Goal: Task Accomplishment & Management: Complete application form

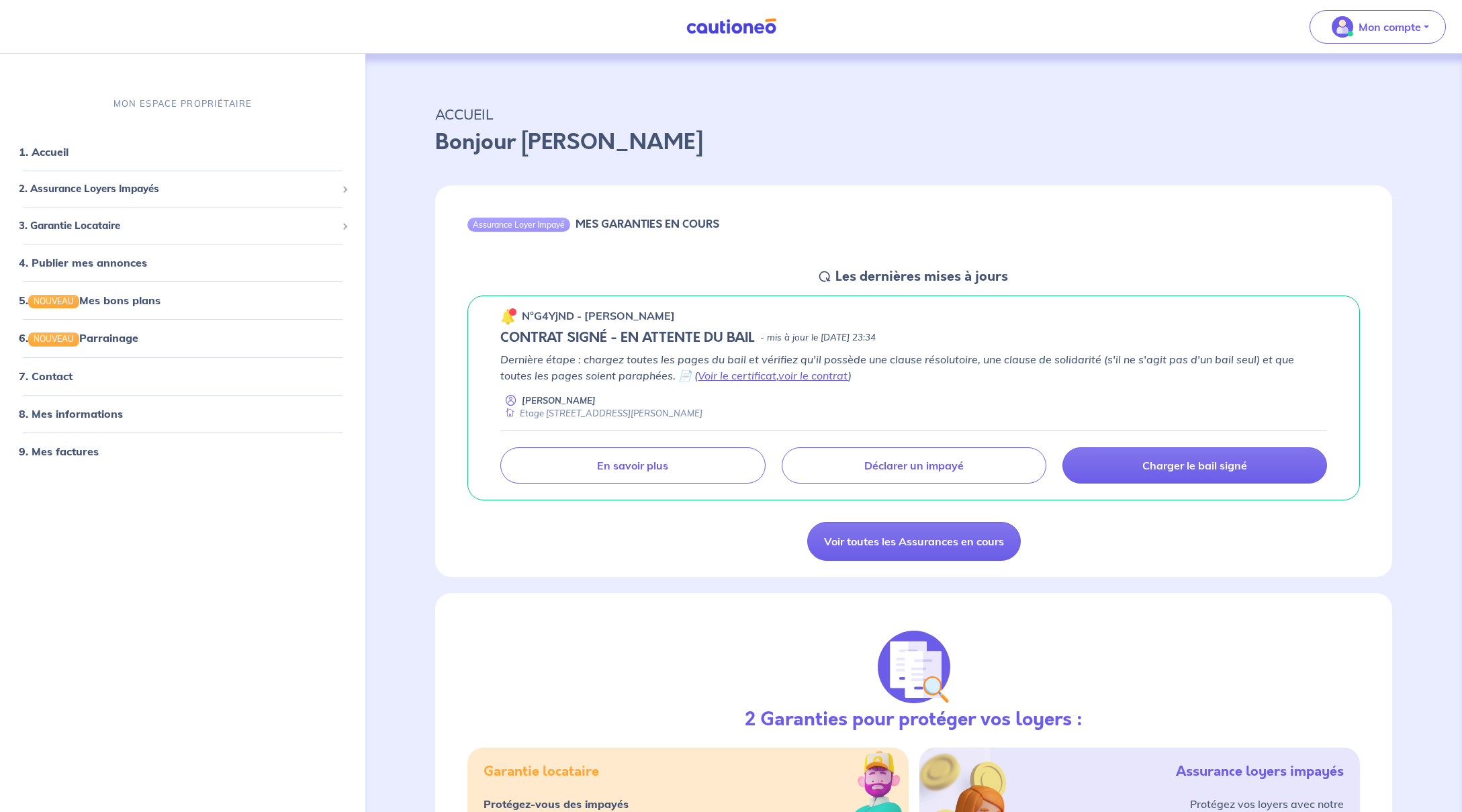
scroll to position [492, 0]
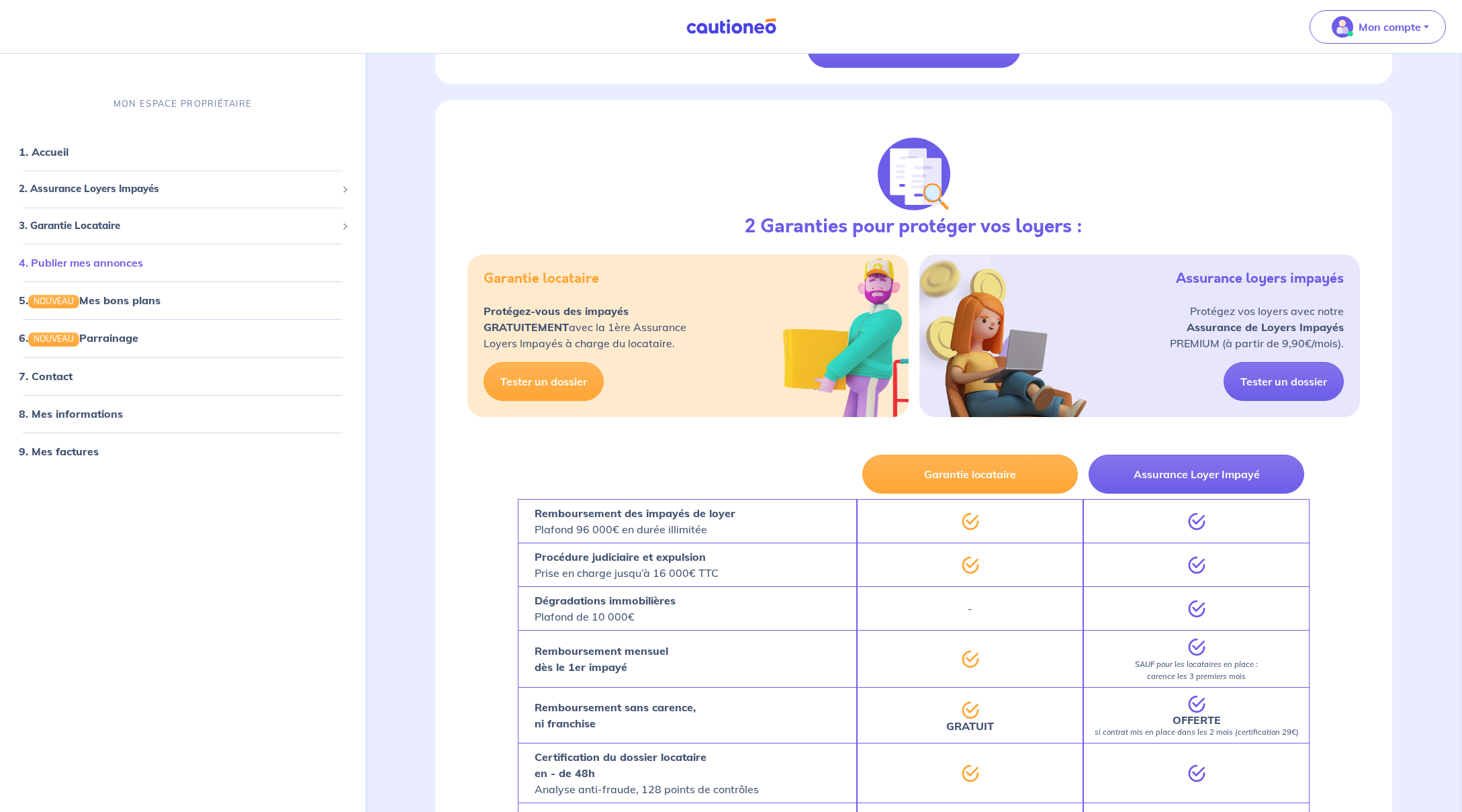
click at [120, 265] on link "4. Publier mes annonces" at bounding box center [81, 263] width 124 height 14
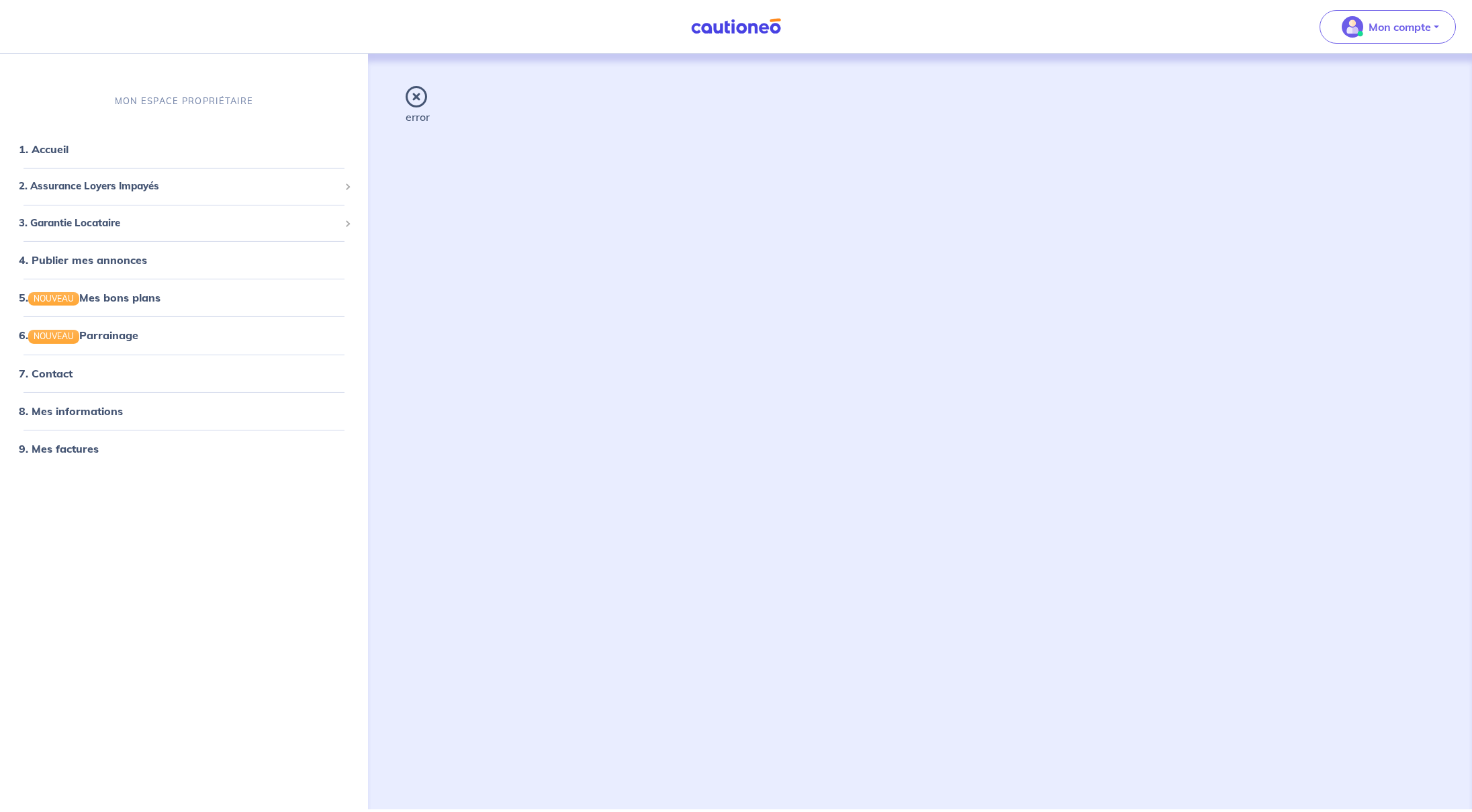
click at [414, 95] on icon at bounding box center [416, 96] width 22 height 22
click at [421, 99] on icon at bounding box center [416, 96] width 22 height 22
click at [80, 253] on link "4. Publier mes annonces" at bounding box center [81, 260] width 124 height 14
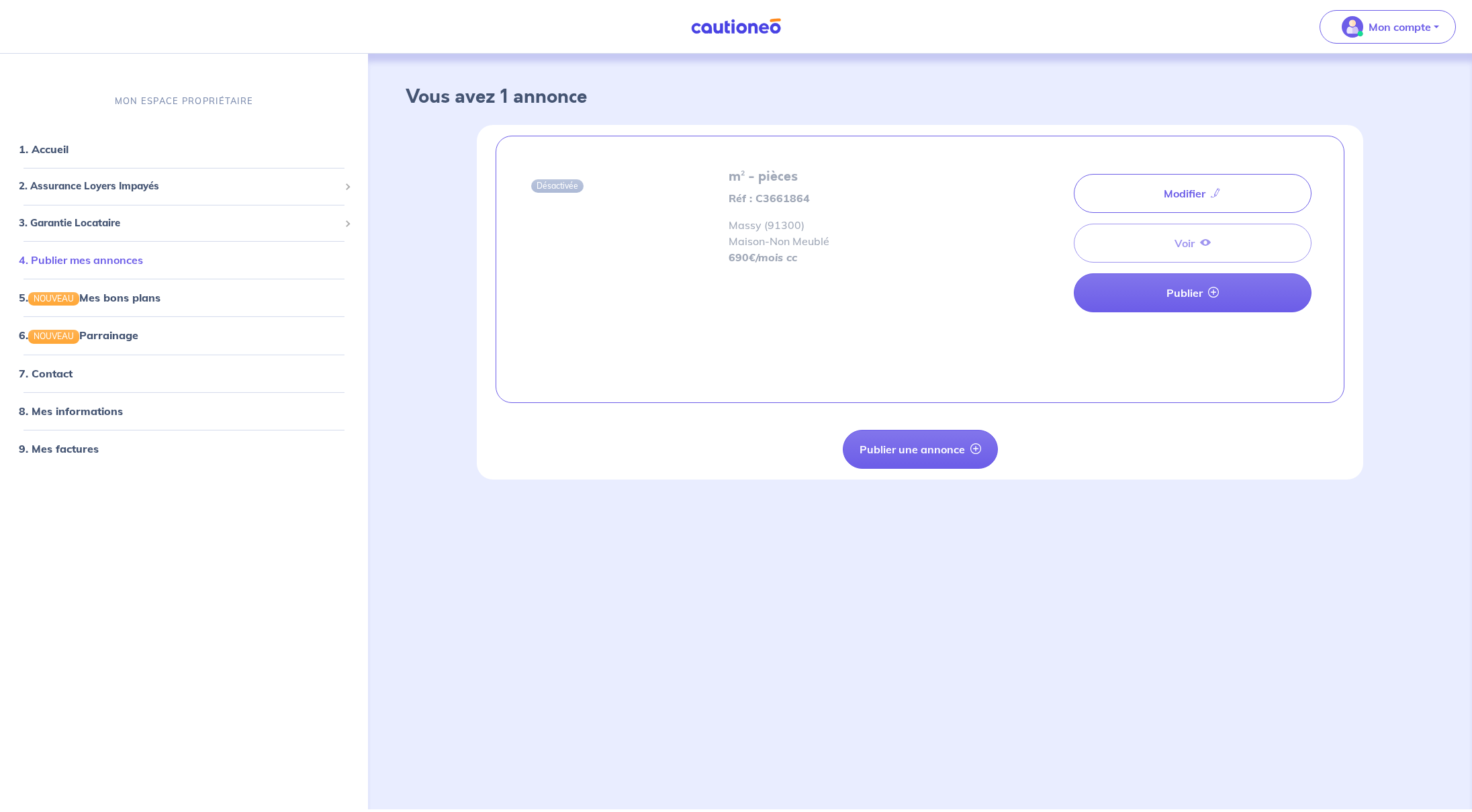
click at [88, 261] on link "4. Publier mes annonces" at bounding box center [81, 260] width 124 height 14
click at [1148, 240] on div "Modifier Voir Publier" at bounding box center [1192, 243] width 238 height 149
click at [1191, 239] on div "Modifier Voir Publier" at bounding box center [1192, 243] width 238 height 149
click at [1186, 191] on link "Modifier" at bounding box center [1192, 193] width 238 height 39
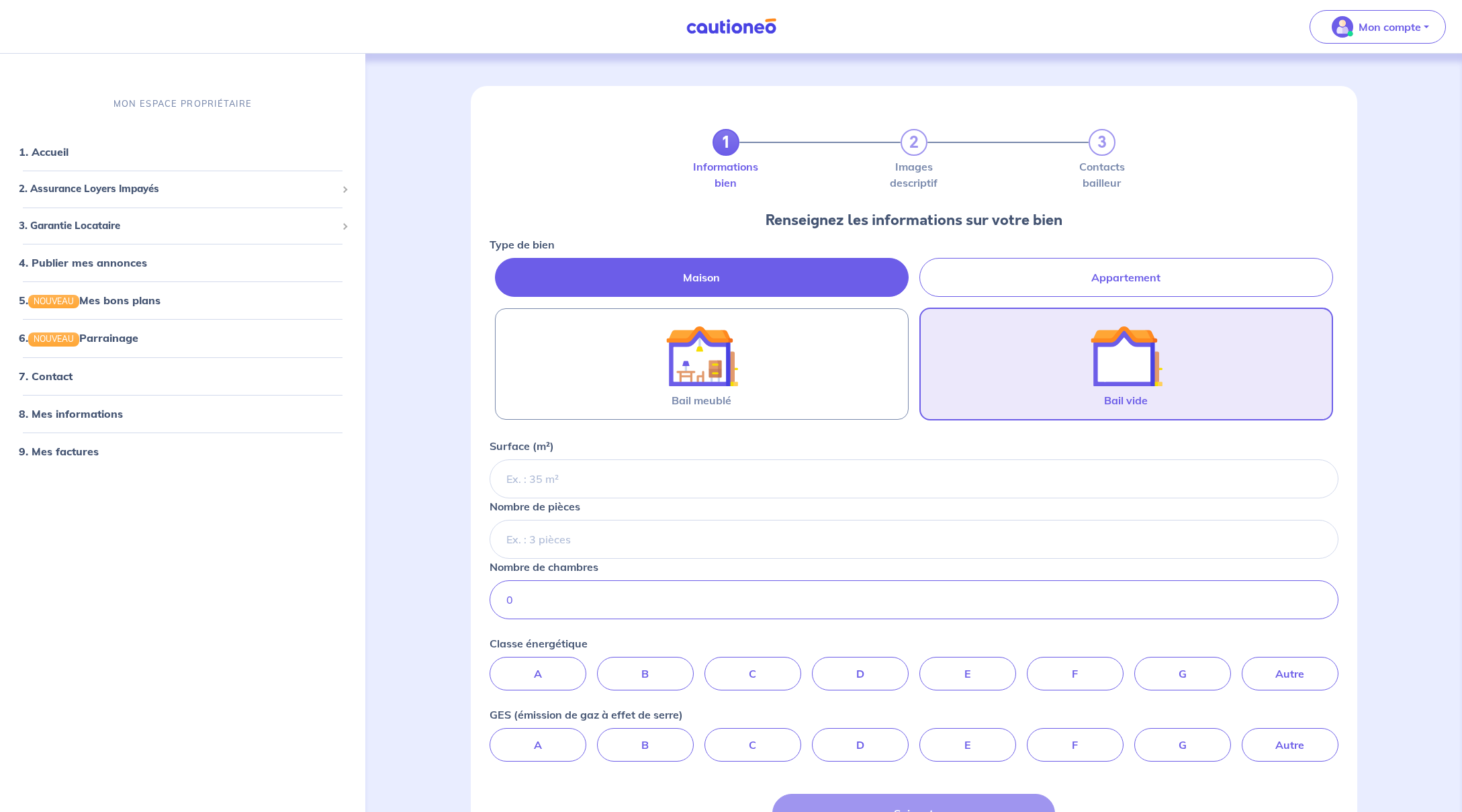
click at [1131, 278] on label "Appartement" at bounding box center [1126, 276] width 414 height 39
click at [499, 267] on input "Appartement" at bounding box center [494, 262] width 9 height 9
radio input "true"
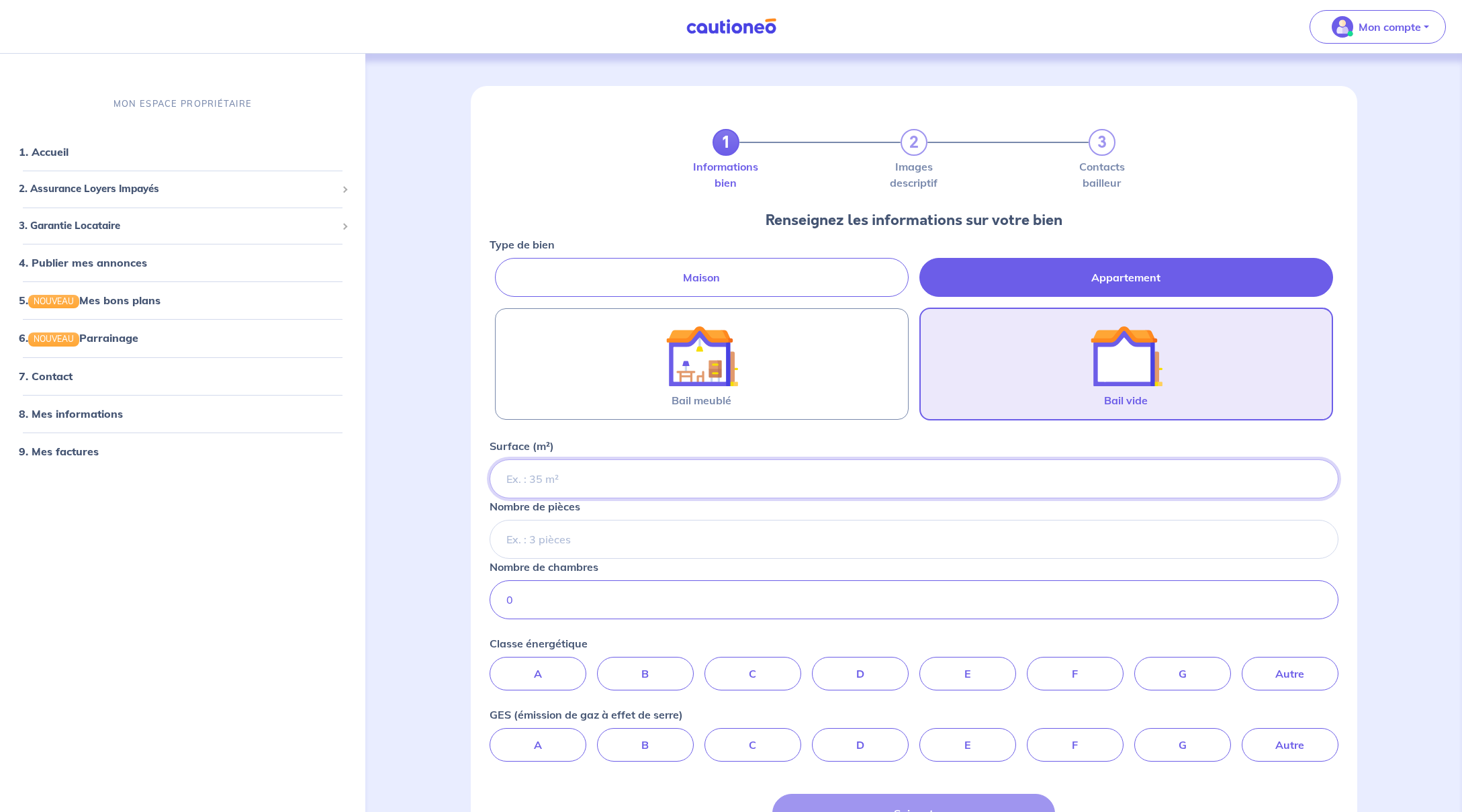
click at [810, 490] on input "Surface (m²)" at bounding box center [914, 479] width 849 height 39
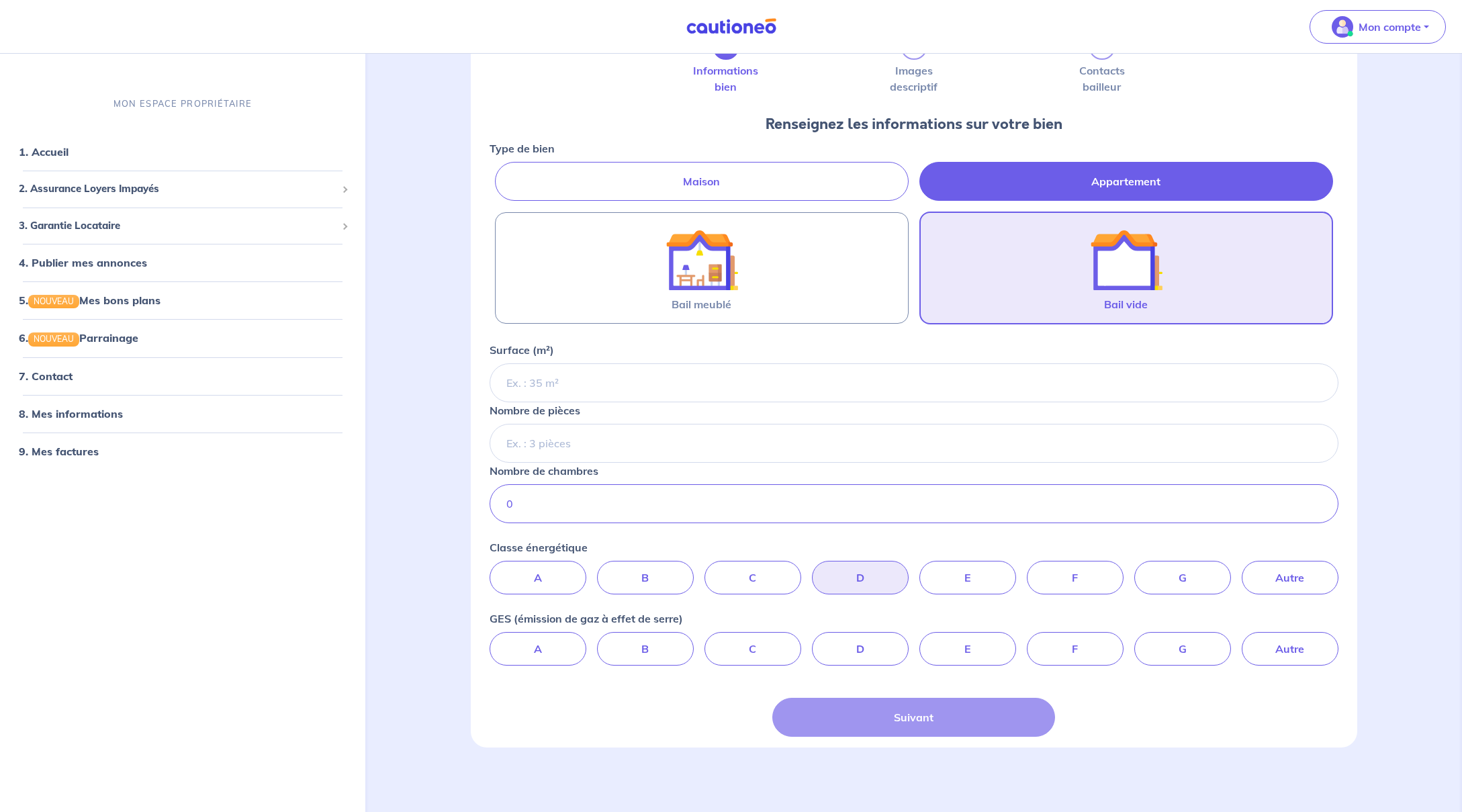
click at [861, 583] on label "D" at bounding box center [861, 577] width 97 height 34
click at [909, 569] on input "D" at bounding box center [913, 565] width 9 height 9
radio input "true"
click at [697, 441] on input "Nombre de pièces" at bounding box center [914, 442] width 849 height 39
type input "1"
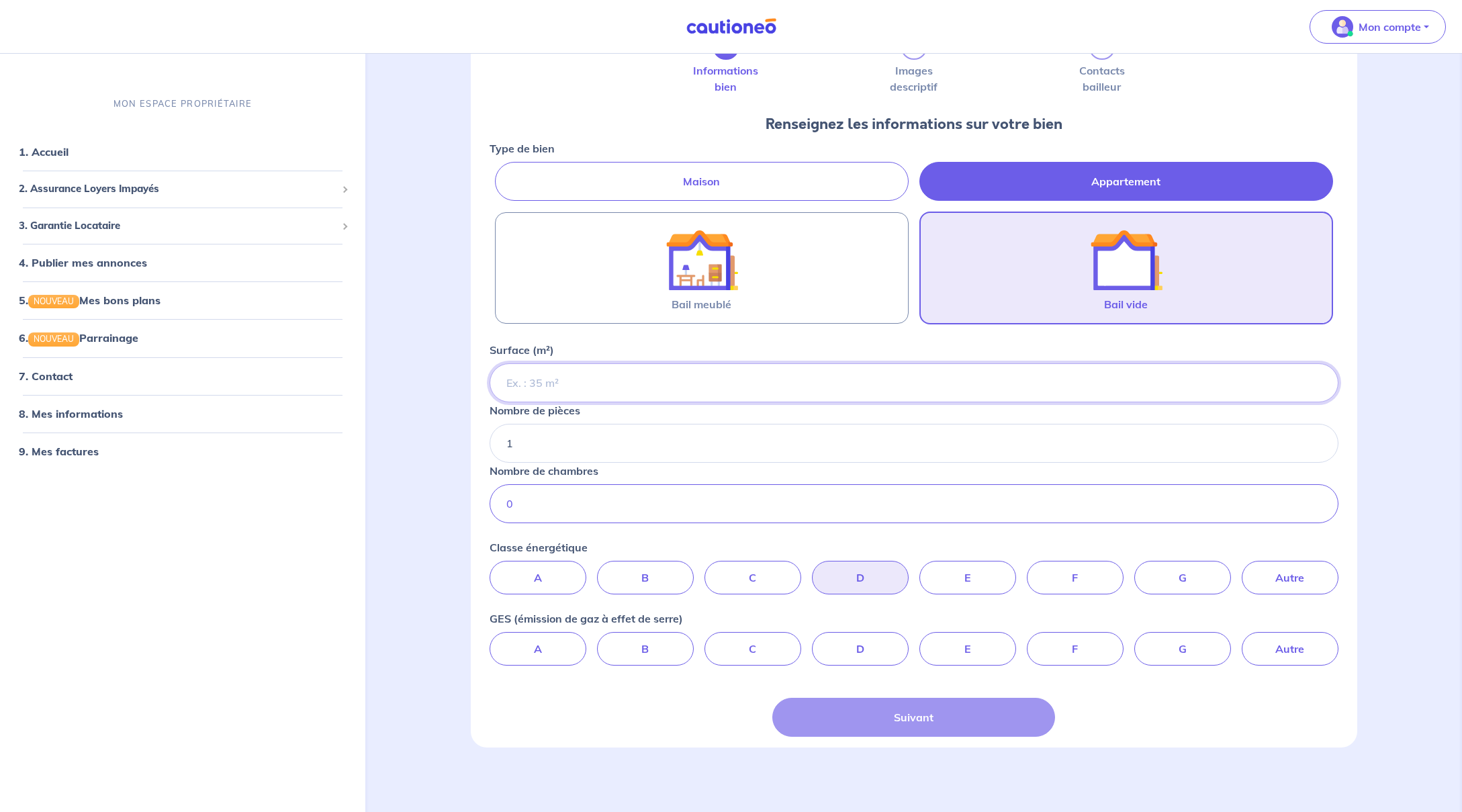
click at [706, 374] on input "Surface (m²)" at bounding box center [914, 382] width 849 height 39
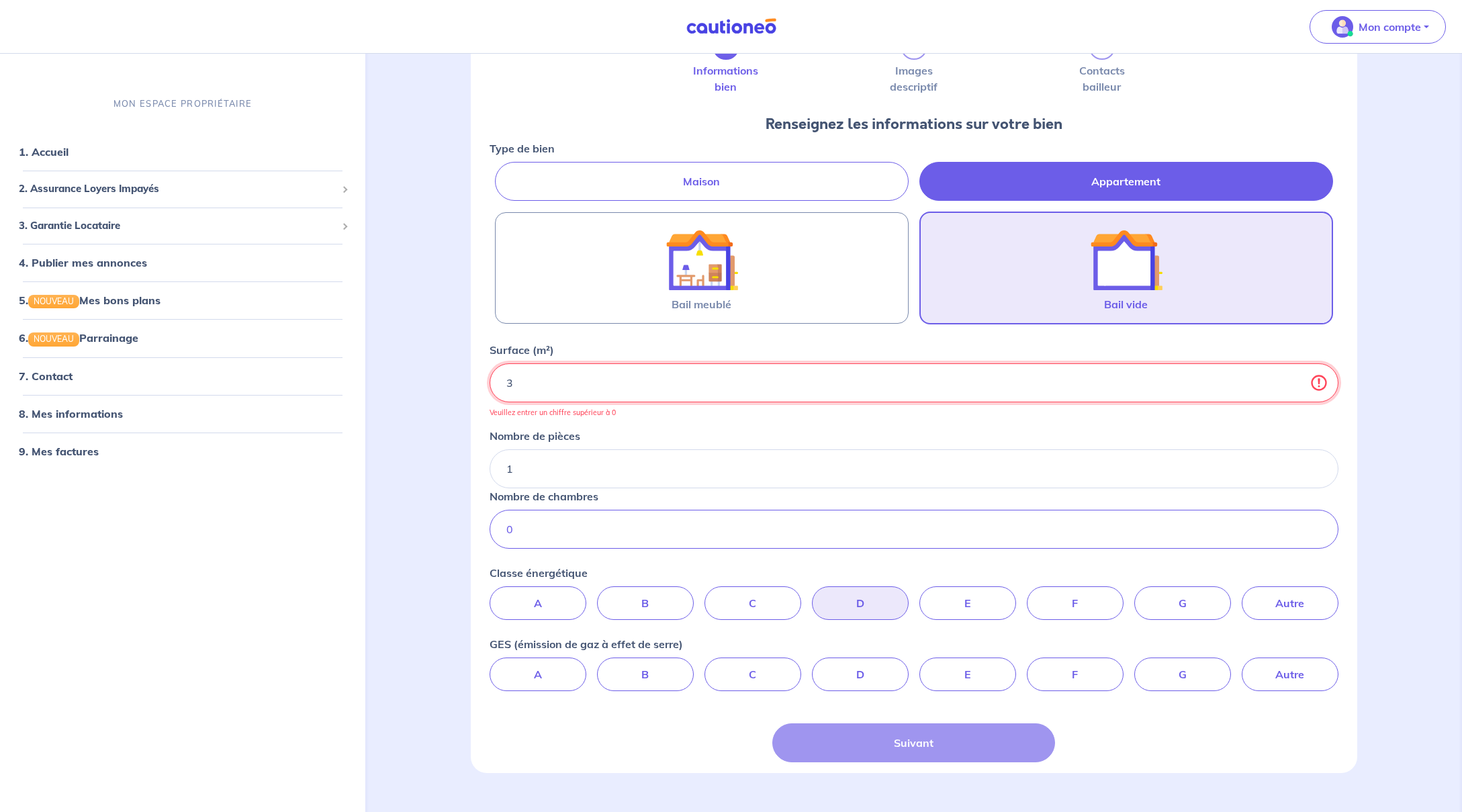
type input "31"
